Goal: Task Accomplishment & Management: Use online tool/utility

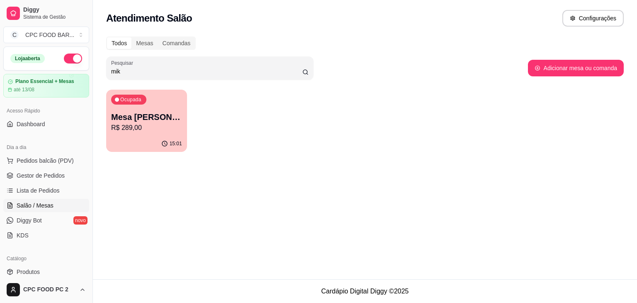
drag, startPoint x: 123, startPoint y: 70, endPoint x: 100, endPoint y: 68, distance: 22.4
click at [100, 68] on div "Todos Mesas Comandas Pesquisar mik Adicionar mesa ou comanda Ocupada Mesa [PERS…" at bounding box center [365, 96] width 544 height 130
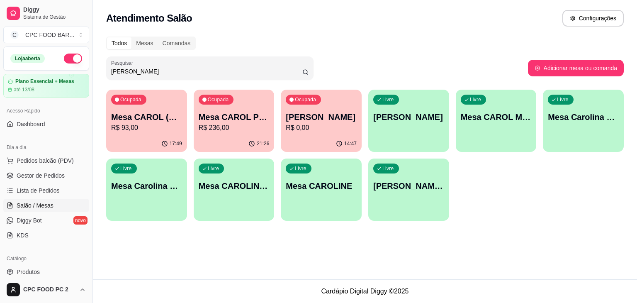
type input "[PERSON_NAME]"
click at [235, 133] on div "Ocupada [PERSON_NAME] PISCINA R$ 236,00" at bounding box center [234, 113] width 81 height 46
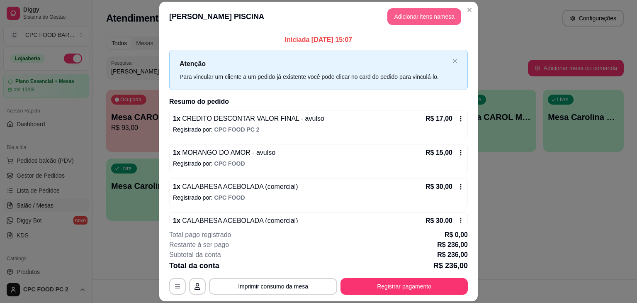
click at [419, 19] on button "Adicionar itens na mesa" at bounding box center [424, 16] width 74 height 17
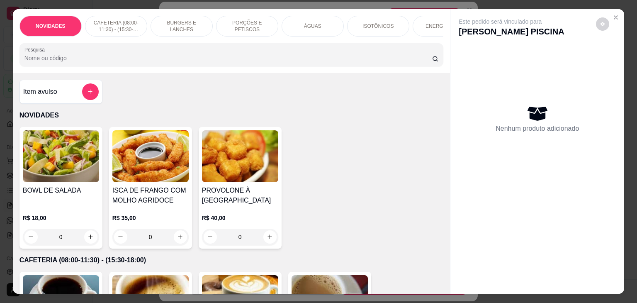
click at [299, 62] on input "Pesquisa" at bounding box center [227, 58] width 407 height 8
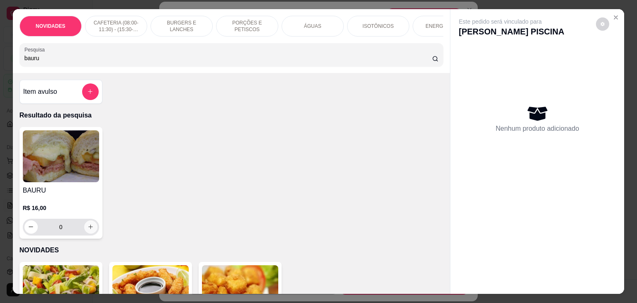
type input "bauru"
click at [84, 229] on button "increase-product-quantity" at bounding box center [90, 226] width 13 height 13
type input "1"
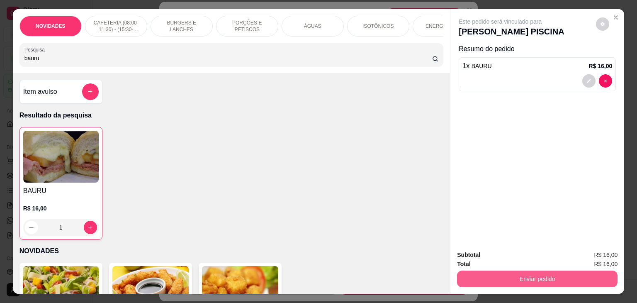
click at [540, 281] on button "Enviar pedido" at bounding box center [537, 278] width 160 height 17
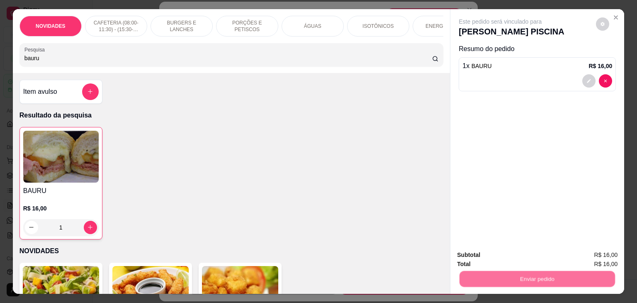
click at [521, 250] on button "Não registrar e enviar pedido" at bounding box center [509, 254] width 84 height 15
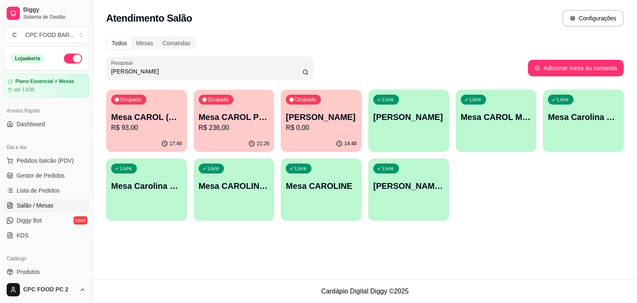
drag, startPoint x: 127, startPoint y: 70, endPoint x: 84, endPoint y: 69, distance: 43.1
click at [84, 69] on div "Diggy Sistema de Gestão C CPC FOOD BAR ... Loja aberta Plano Essencial + Mesas …" at bounding box center [318, 151] width 637 height 303
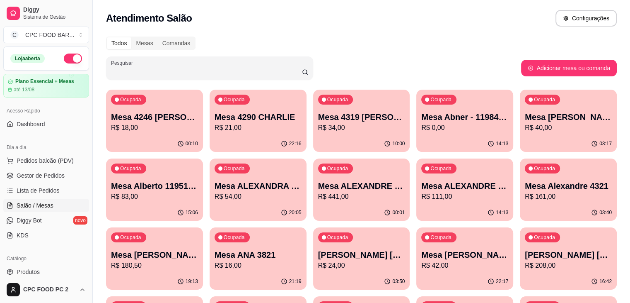
click at [313, 173] on div "Ocupada Mesa ALEXANDRE 3913 R$ 441,00" at bounding box center [361, 181] width 97 height 46
